Goal: Task Accomplishment & Management: Complete application form

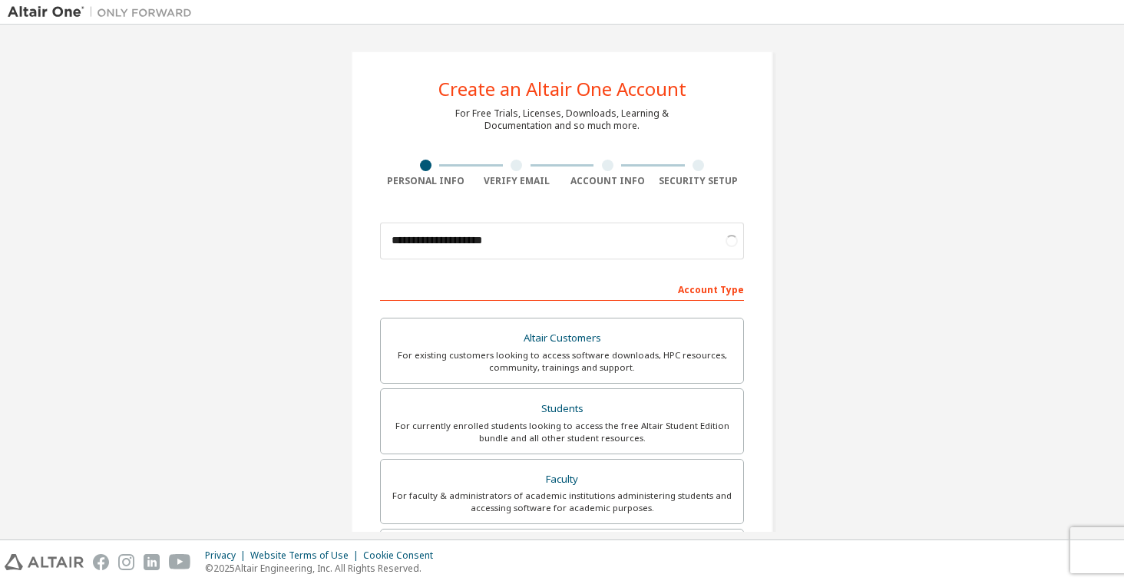
scroll to position [76, 0]
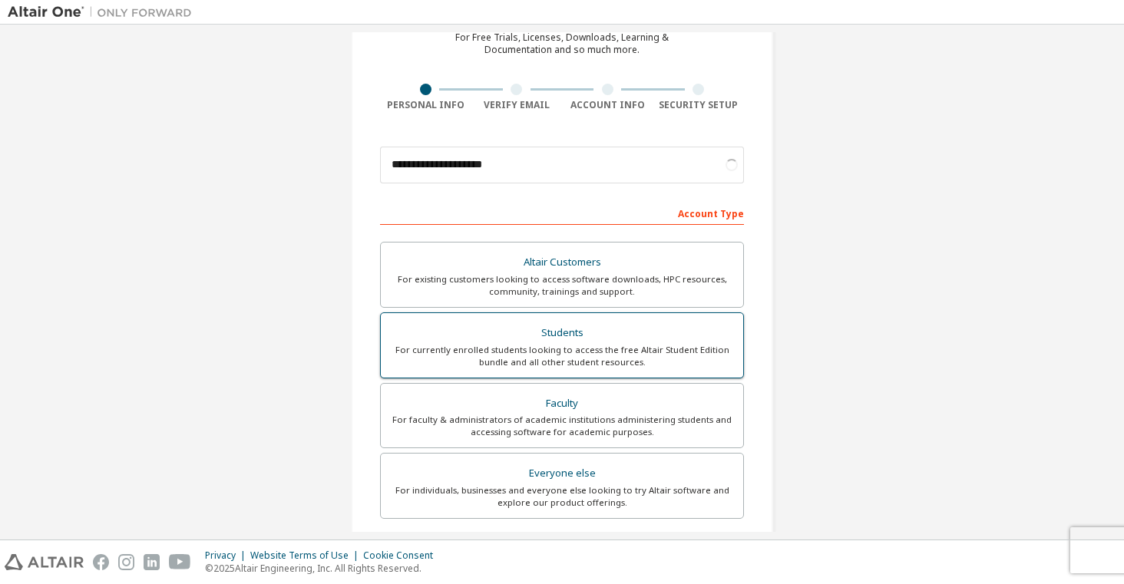
type input "**********"
click at [689, 361] on div "For currently enrolled students looking to access the free Altair Student Editi…" at bounding box center [562, 356] width 344 height 25
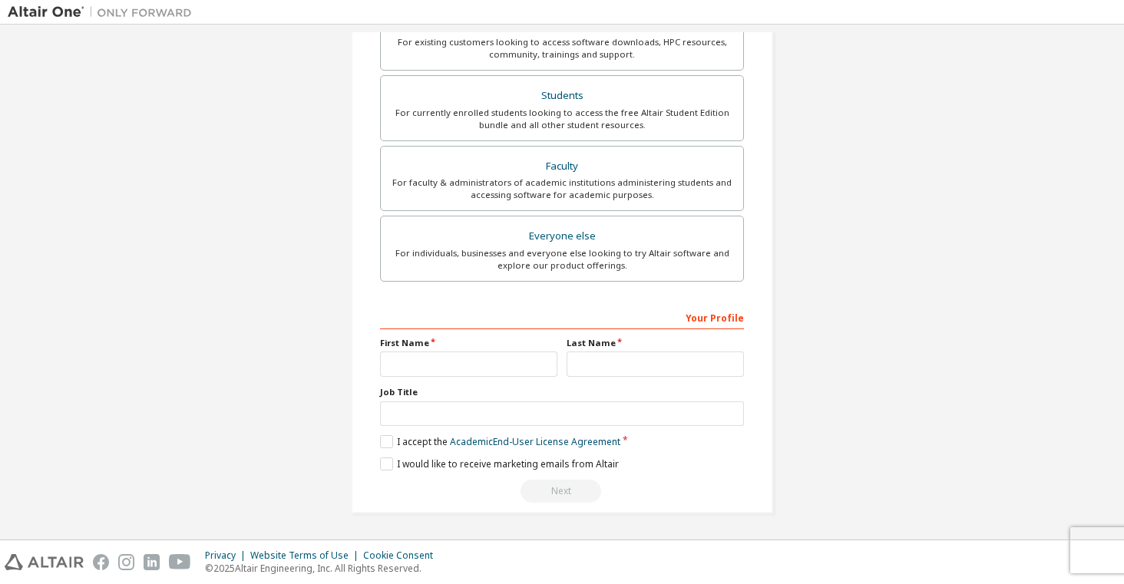
scroll to position [318, 0]
type input "******"
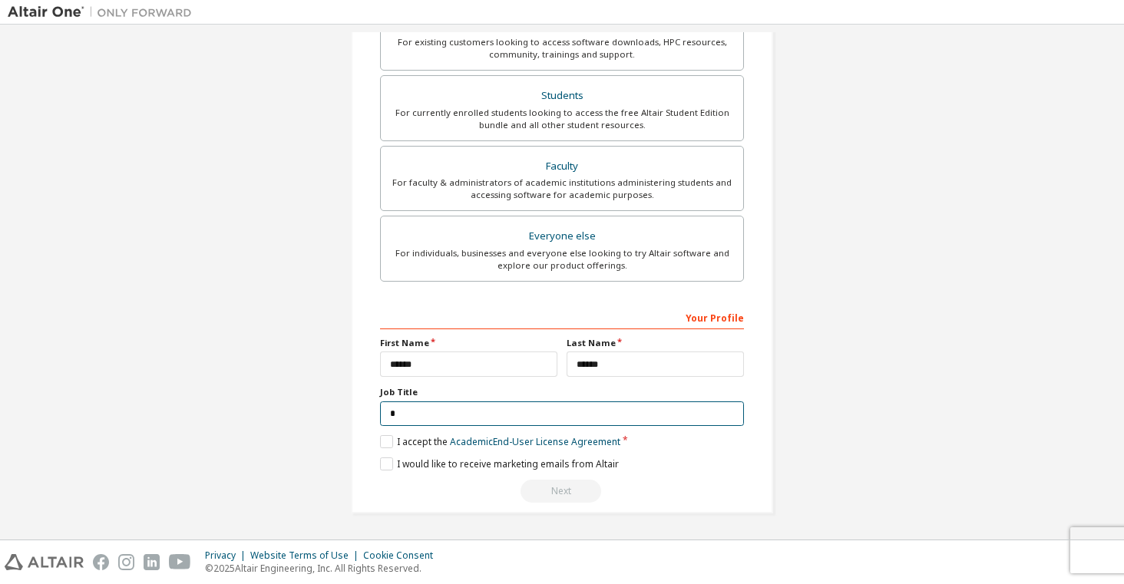
scroll to position [312, 0]
type input "*******"
click at [380, 438] on label "I accept the Academic End-User License Agreement" at bounding box center [500, 443] width 240 height 13
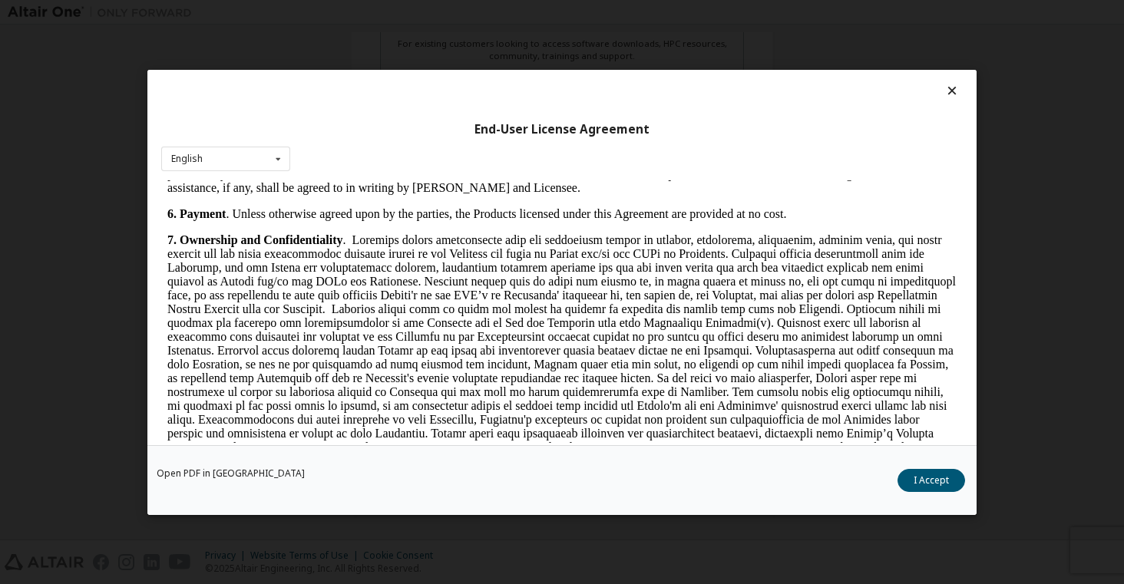
scroll to position [1533, 0]
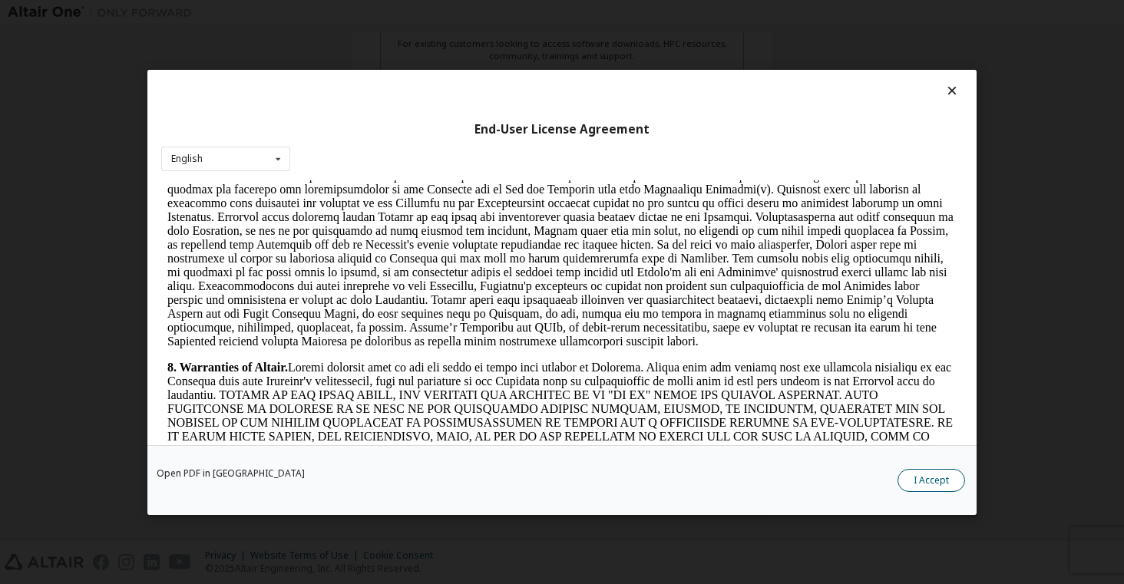
click at [949, 474] on button "I Accept" at bounding box center [931, 479] width 68 height 23
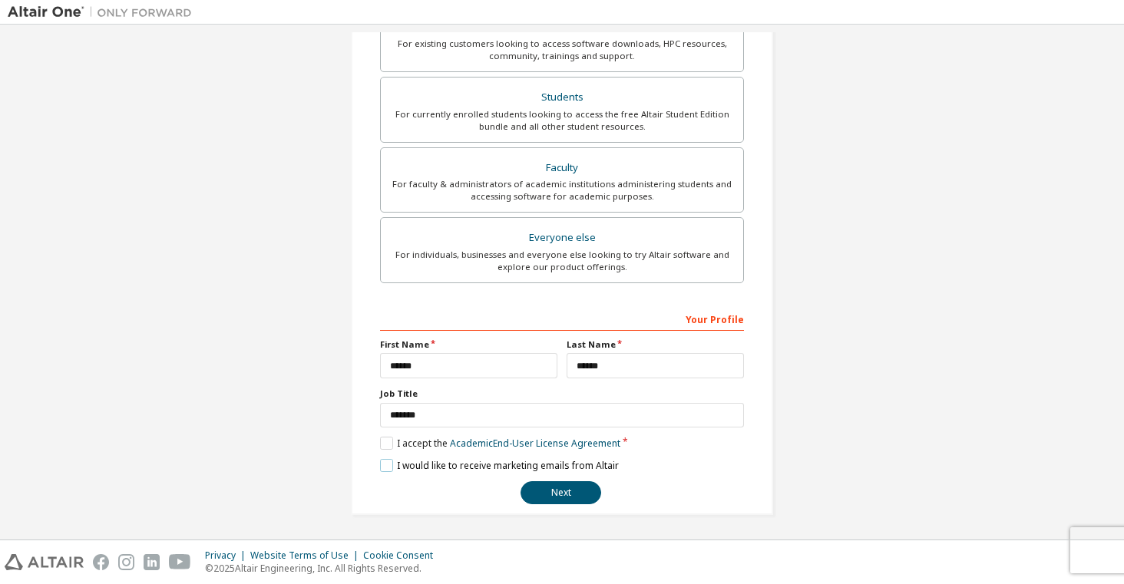
click at [384, 468] on label "I would like to receive marketing emails from Altair" at bounding box center [499, 465] width 239 height 13
click at [380, 464] on label "I would like to receive marketing emails from Altair" at bounding box center [499, 465] width 239 height 13
click at [564, 490] on button "Next" at bounding box center [560, 492] width 81 height 23
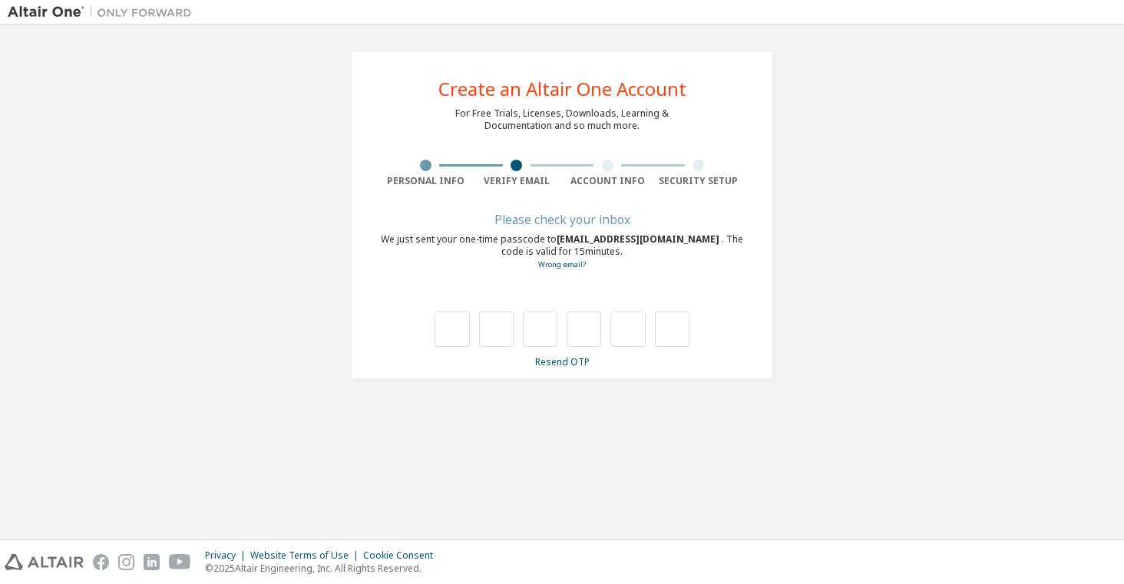
scroll to position [0, 0]
type input "*"
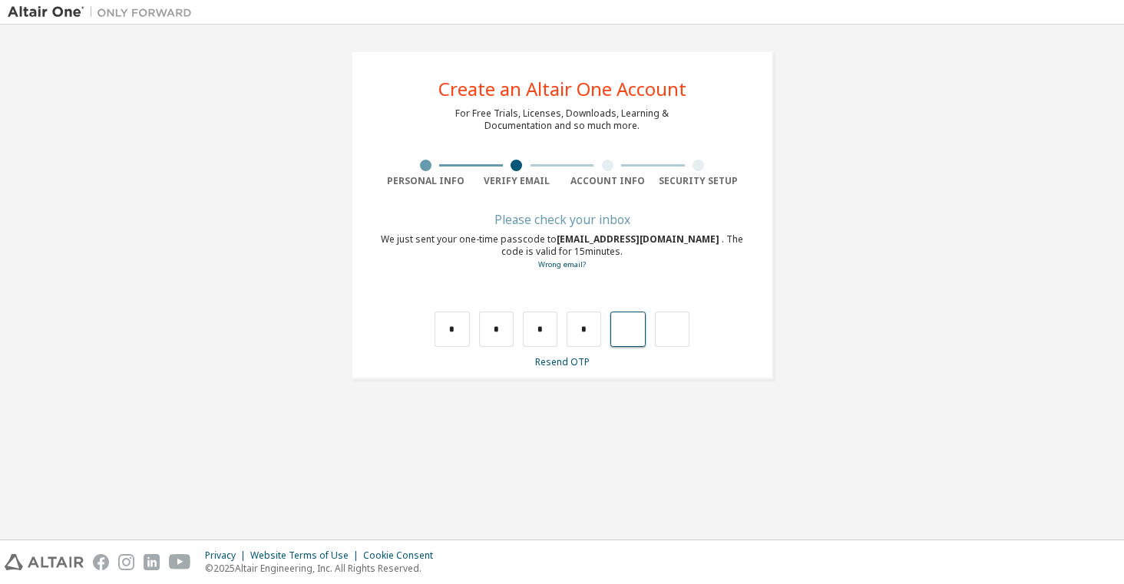
type input "*"
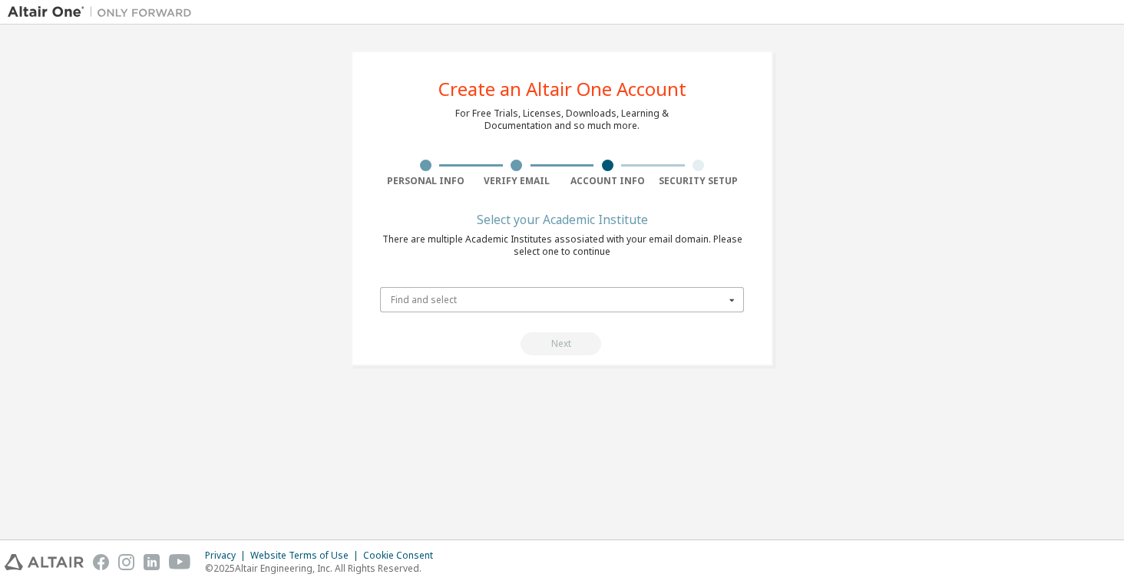
click at [647, 292] on input "text" at bounding box center [562, 300] width 362 height 24
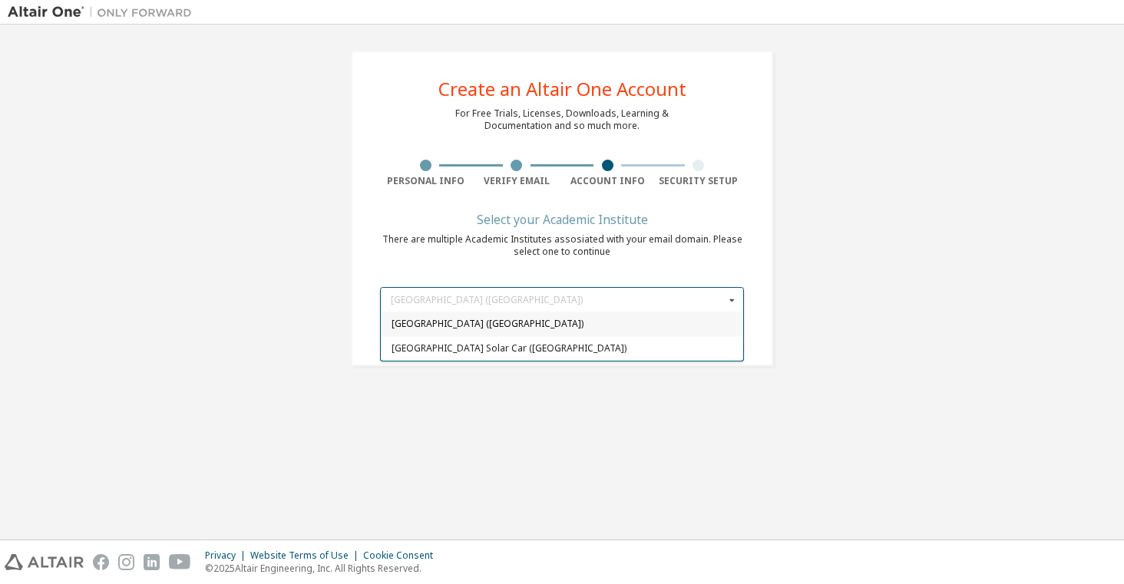
click at [626, 322] on span "[GEOGRAPHIC_DATA] ([GEOGRAPHIC_DATA])" at bounding box center [562, 324] width 342 height 9
type input "*****"
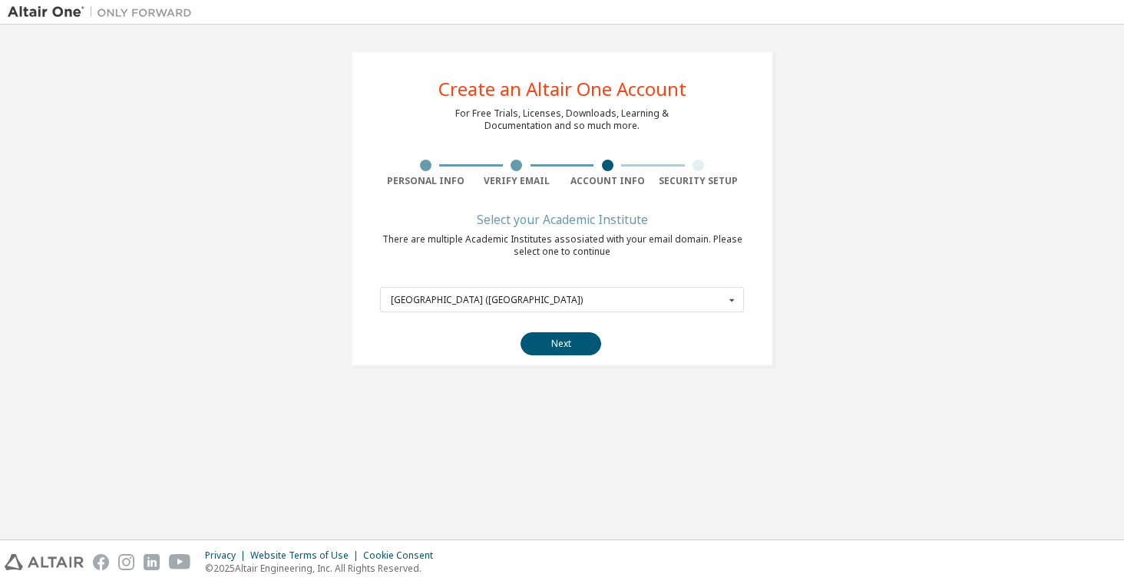
click at [646, 354] on div "Next" at bounding box center [562, 343] width 364 height 23
click at [579, 343] on button "Next" at bounding box center [560, 343] width 81 height 23
